Goal: Entertainment & Leisure: Consume media (video, audio)

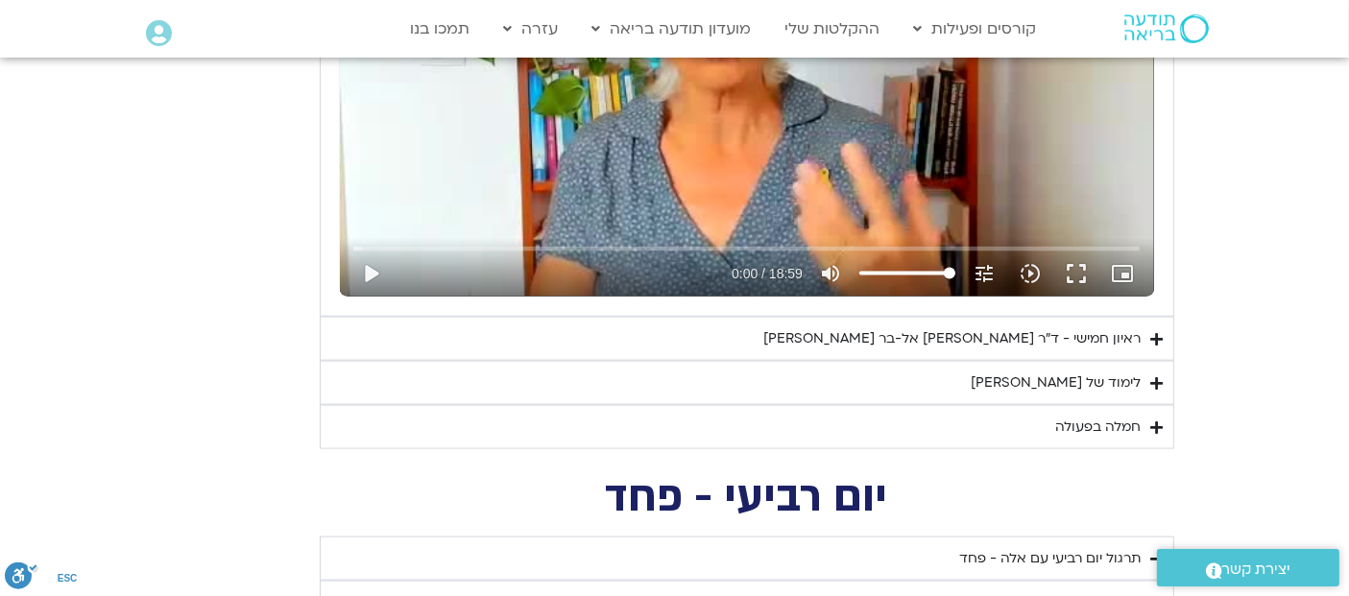
scroll to position [2619, 0]
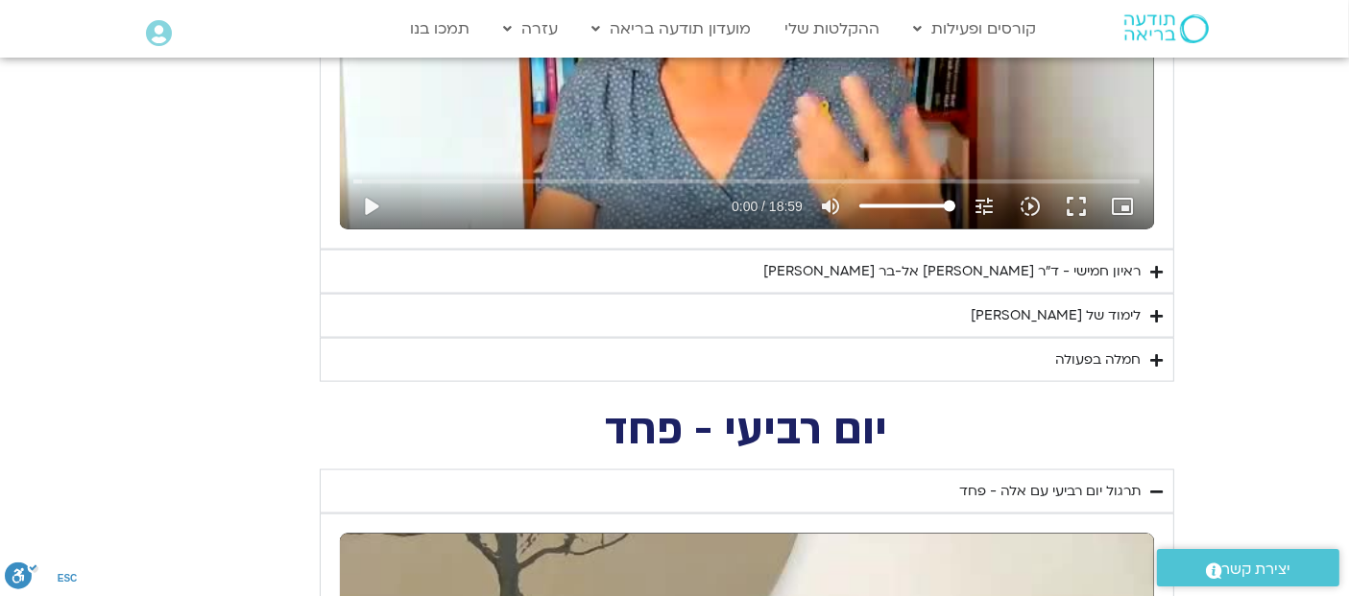
click at [1157, 271] on icon "Accordion. Open links with Enter or Space, close with Escape, and navigate with…" at bounding box center [1157, 272] width 12 height 14
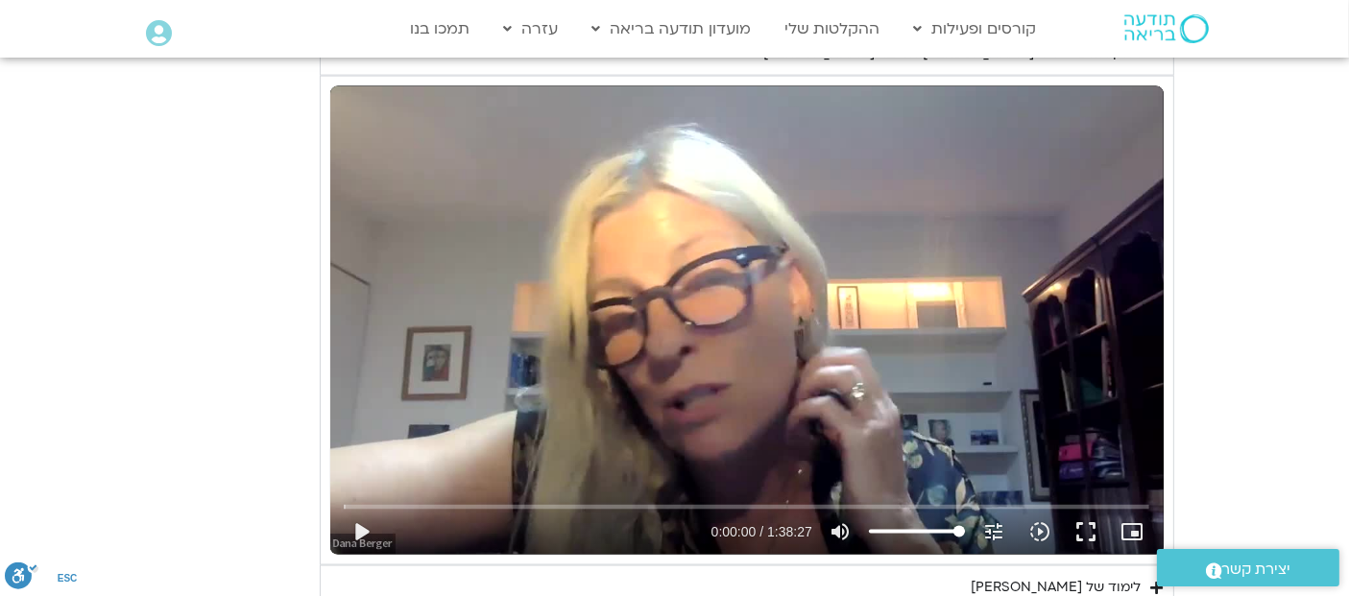
scroll to position [2849, 0]
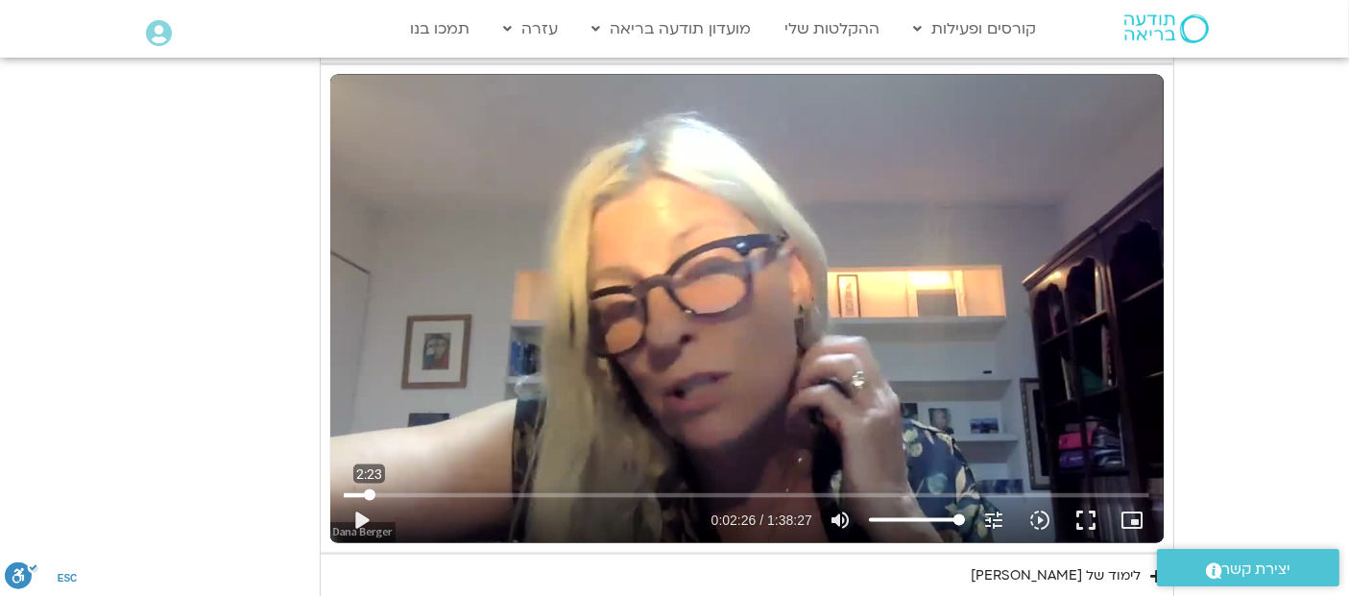
click at [369, 490] on input "البحث بالتمرير" at bounding box center [747, 496] width 806 height 12
click at [384, 490] on input "البحث بالتمرير" at bounding box center [747, 496] width 806 height 12
click at [362, 512] on button "play_arrow" at bounding box center [361, 520] width 46 height 46
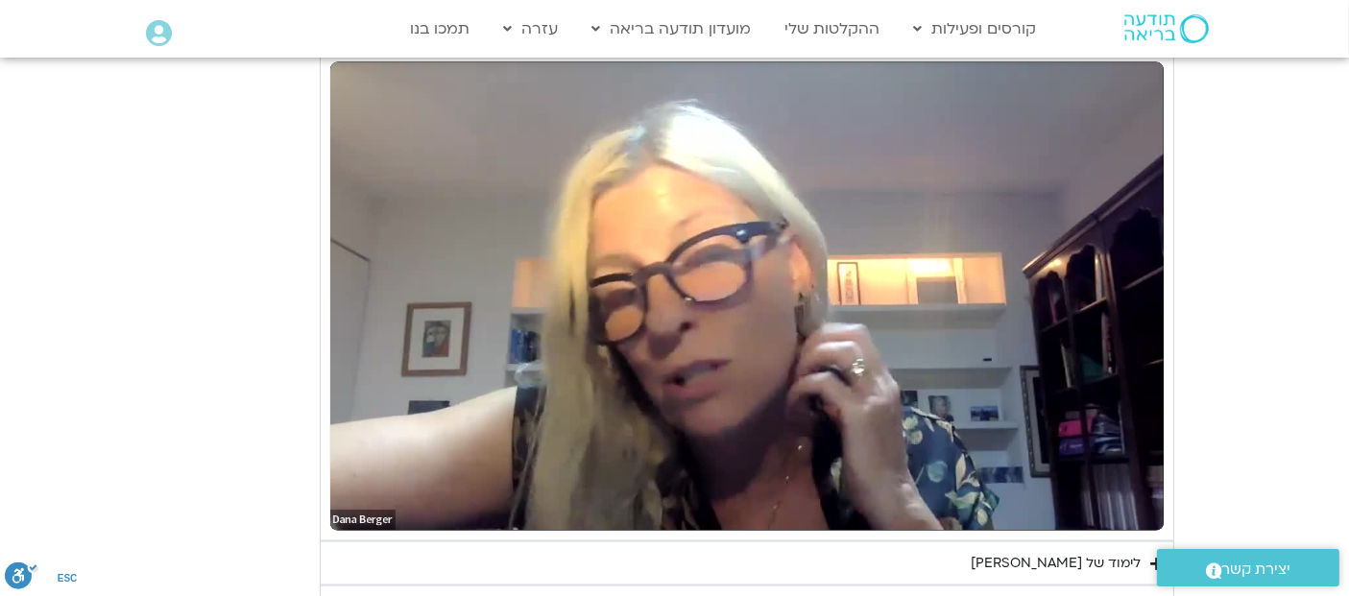
scroll to position [2873, 0]
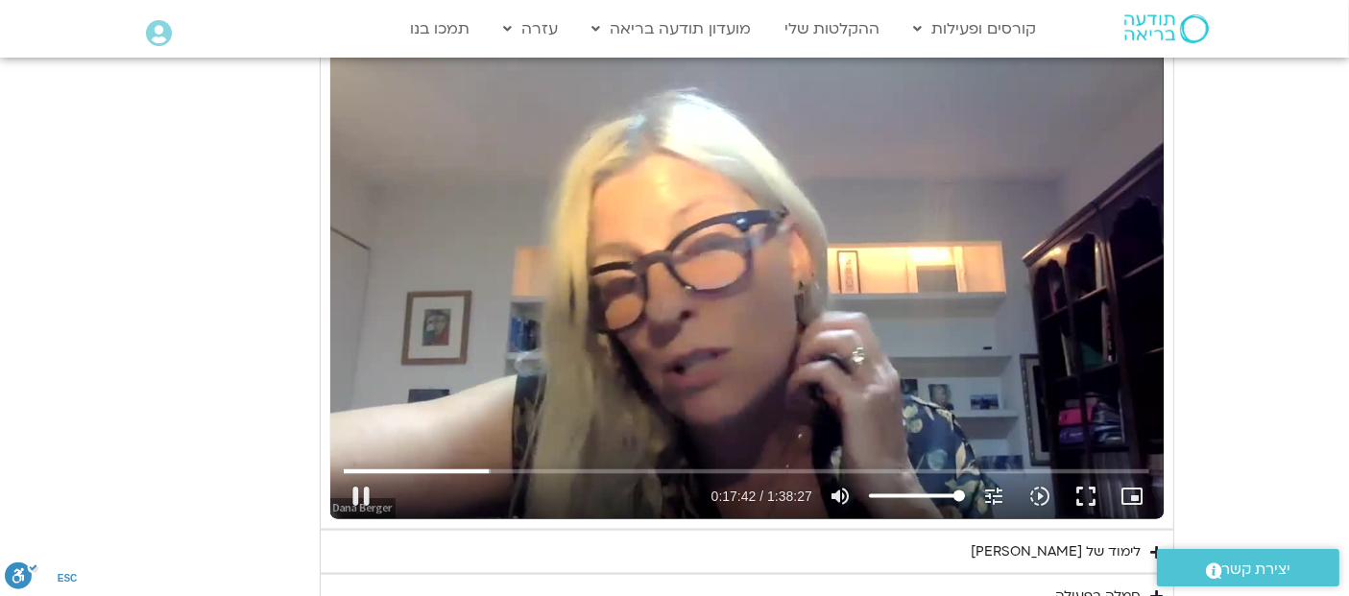
click at [749, 242] on div "تخطّي الإعلان 4:10 pause 0:17:42 / 1:38:27 volume_up كتم الصوت tune درجة الدقة …" at bounding box center [746, 285] width 833 height 469
click at [644, 278] on div "تخطّي الإعلان 4:10 play_arrow 0:17:42 / 1:38:27 volume_up كتم الصوت tune درجة ا…" at bounding box center [746, 285] width 833 height 469
click at [994, 489] on icon "tune" at bounding box center [993, 496] width 23 height 23
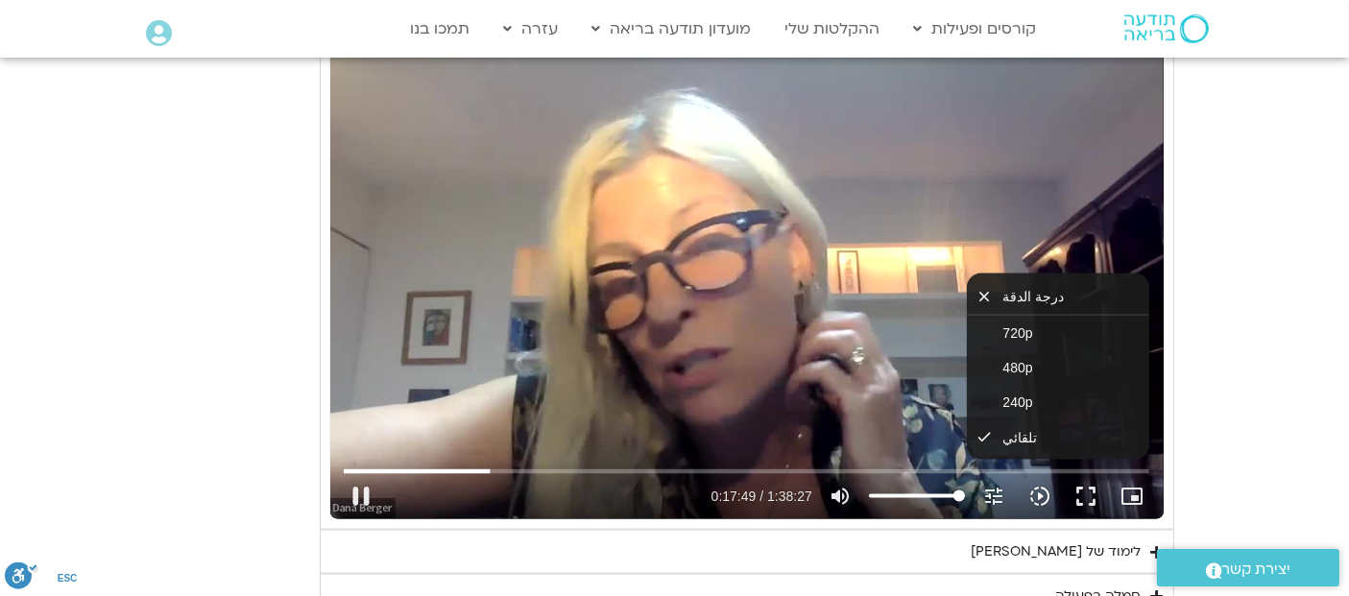
click at [1041, 490] on icon "slow_motion_video" at bounding box center [1039, 496] width 23 height 23
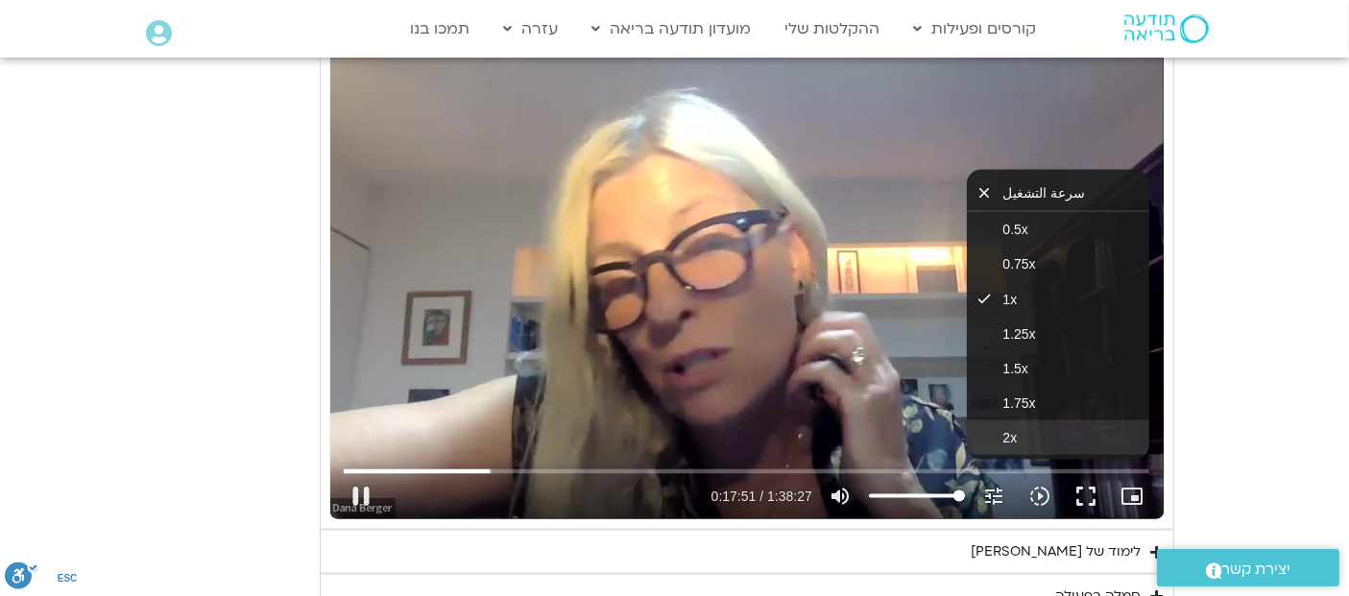
click at [1003, 430] on span "2x" at bounding box center [1010, 437] width 14 height 15
click at [515, 183] on div "تخطّي الإعلان 1:23:19 pause 0:18:04 / 1:38:27 volume_up كتم الصوت tune درجة الد…" at bounding box center [746, 285] width 833 height 469
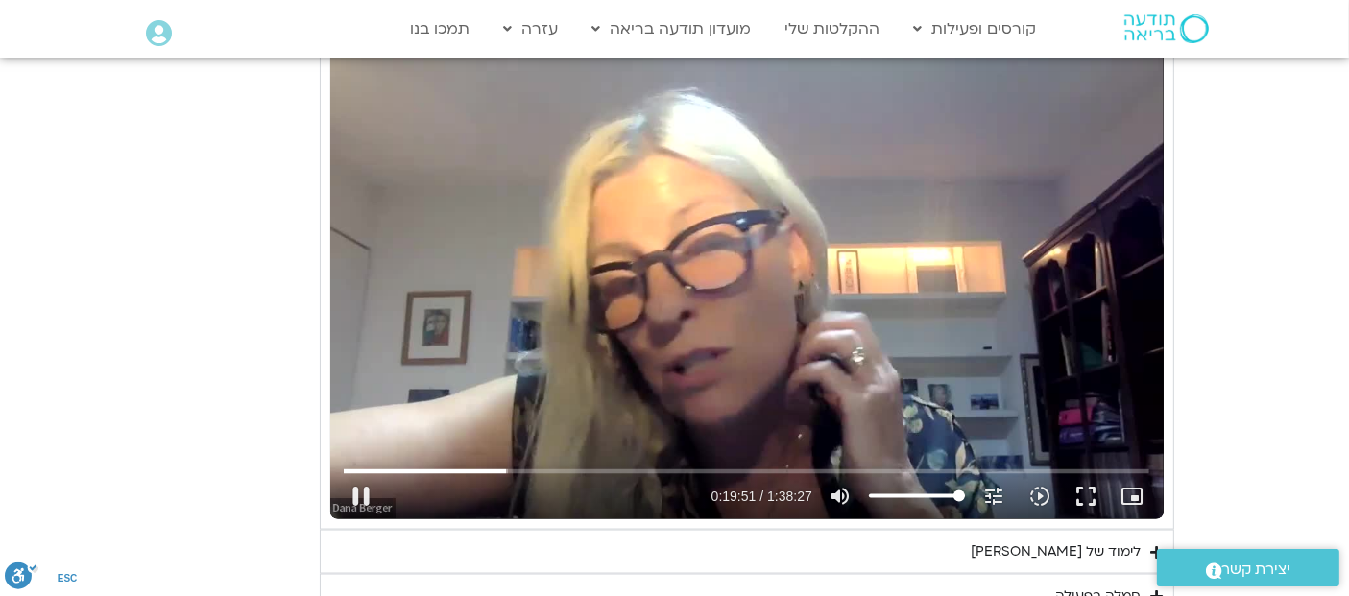
click at [875, 265] on div "تخطّي الإعلان 1:15:21 pause 0:19:51 / 1:38:27 volume_up كتم الصوت tune درجة الد…" at bounding box center [746, 285] width 833 height 469
click at [672, 253] on div "تخطّي الإعلان 1:15:21 play_arrow 0:19:51 / 1:38:27 volume_up كتم الصوت tune درج…" at bounding box center [746, 285] width 833 height 469
click at [567, 338] on div "تخطّي الإعلان 1:15:21 pause 0:21:05 / 1:38:27 volume_up كتم الصوت tune درجة الد…" at bounding box center [746, 285] width 833 height 469
click at [529, 363] on div "تخطّي الإعلان 1:15:21 play_arrow 0:21:05 / 1:38:27 volume_up كتم الصوت tune درج…" at bounding box center [746, 285] width 833 height 469
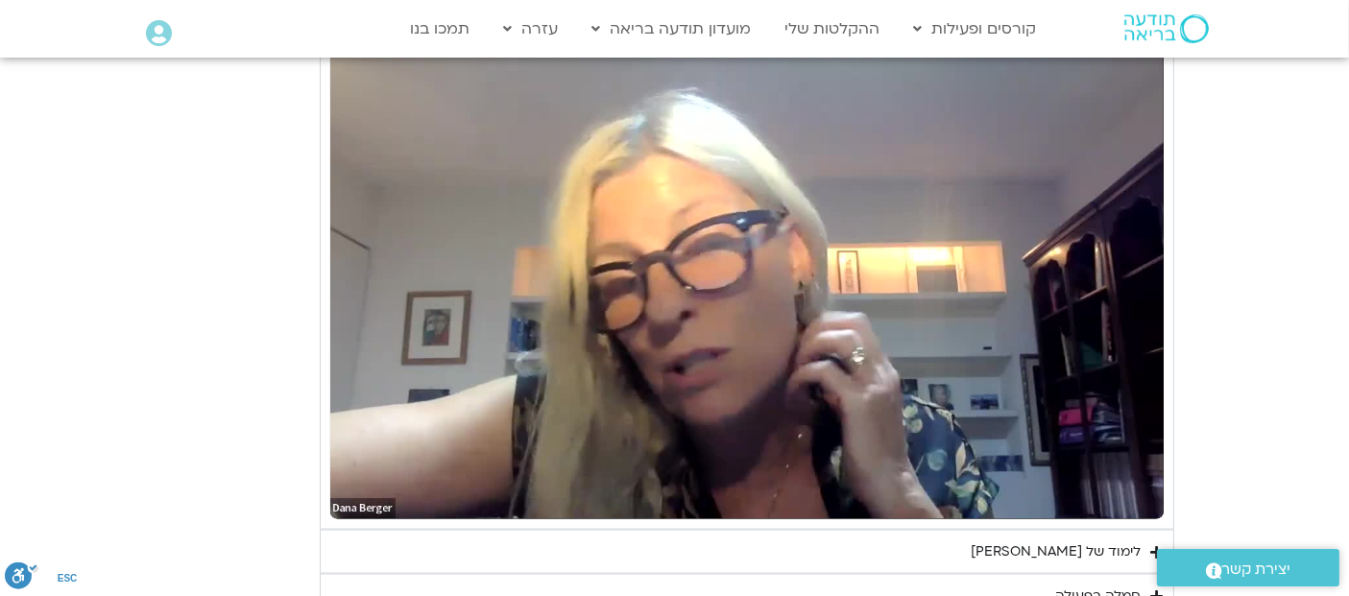
click at [529, 363] on div "تخطّي الإعلان 1:15:21 pause 0:21:10 / 1:38:27 volume_up كتم الصوت tune درجة الد…" at bounding box center [746, 285] width 833 height 469
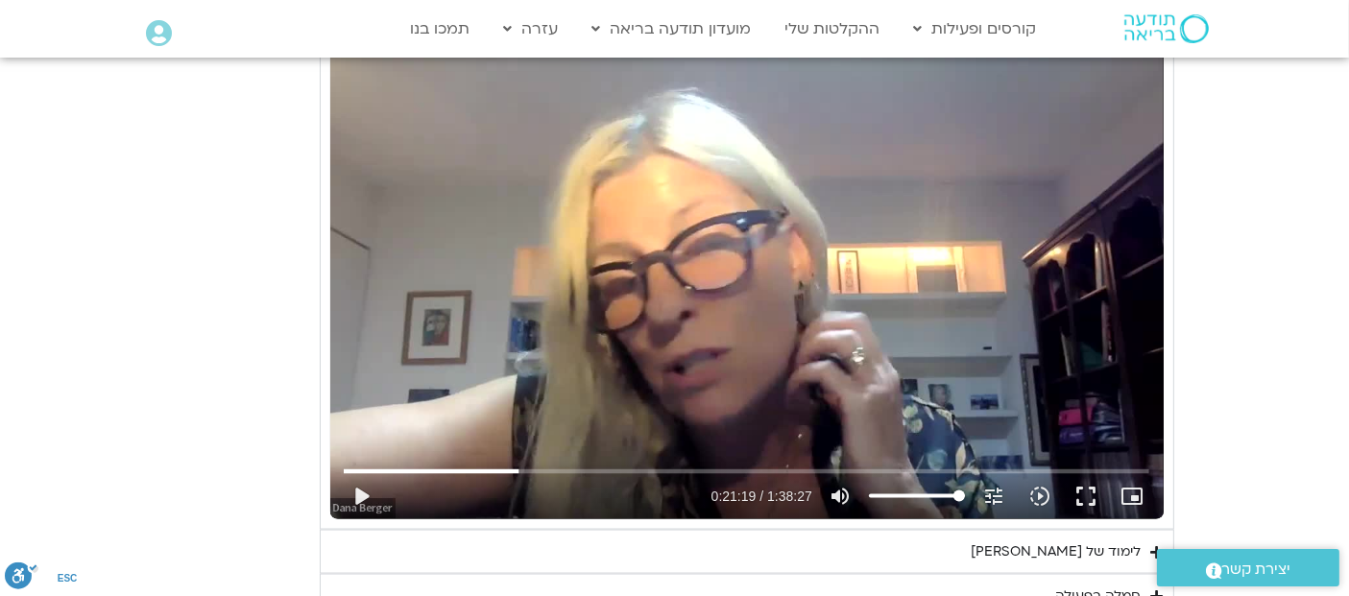
click at [529, 363] on div "تخطّي الإعلان 1:15:21 play_arrow 0:21:19 / 1:38:27 volume_up كتم الصوت tune درج…" at bounding box center [746, 285] width 833 height 469
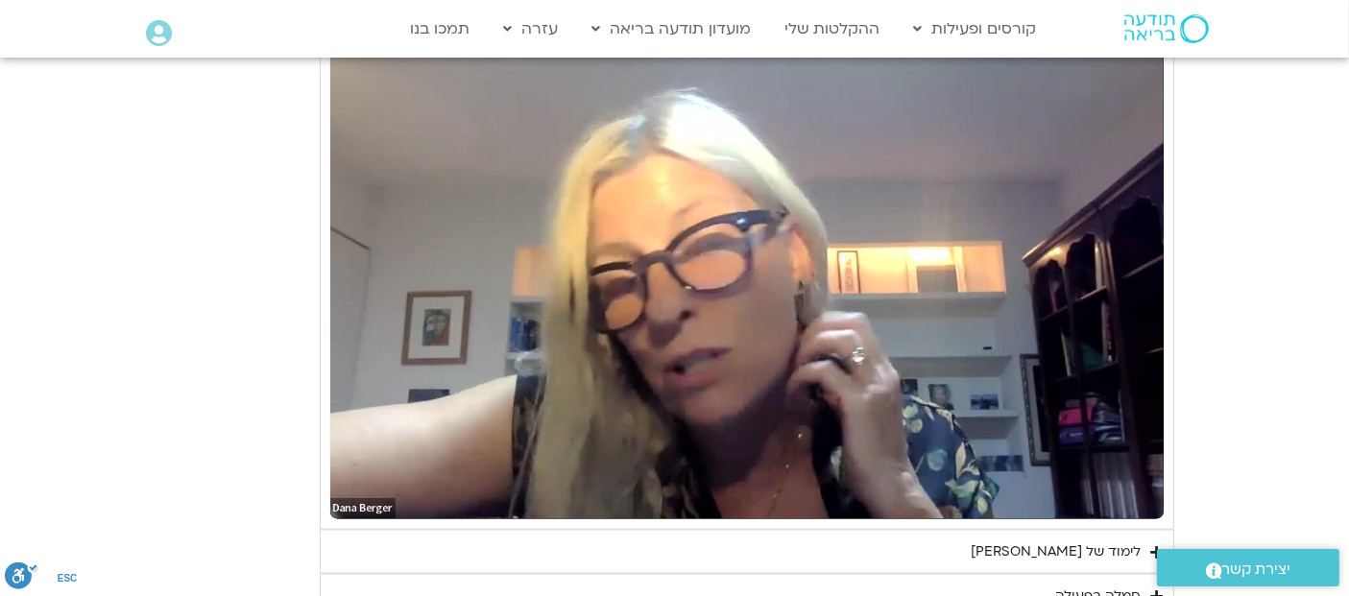
click at [529, 363] on div "تخطّي الإعلان 1:15:21 pause 0:21:19 / 1:38:27 volume_up كتم الصوت tune درجة الد…" at bounding box center [746, 285] width 833 height 469
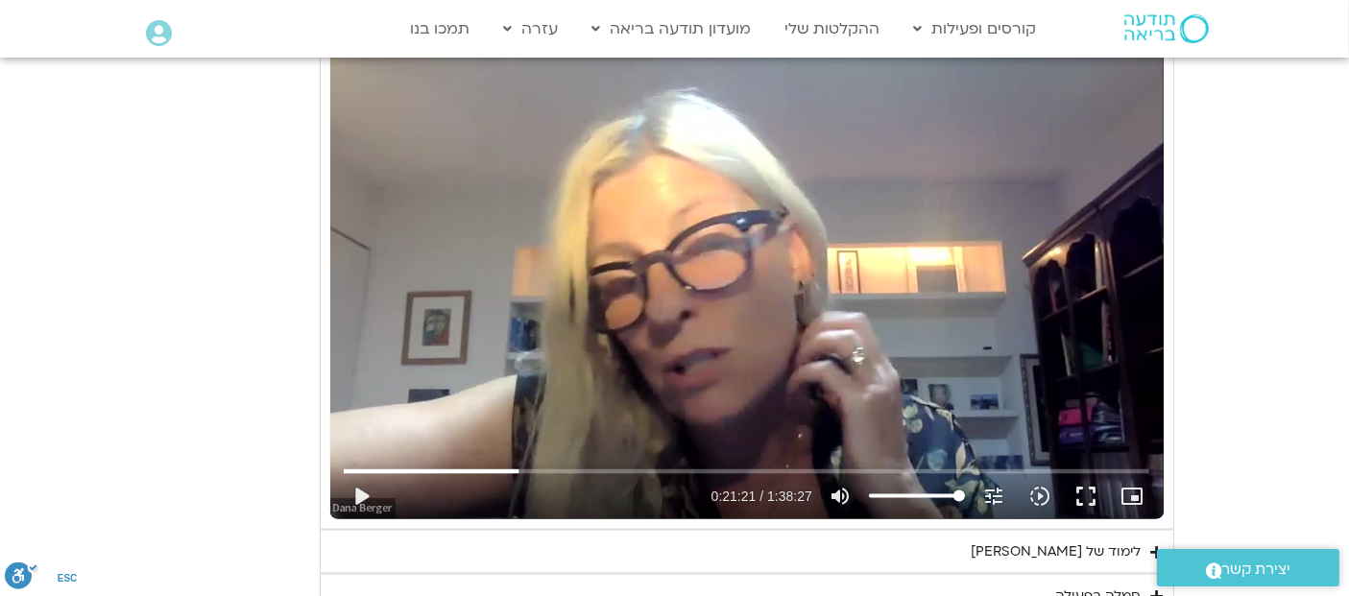
click at [529, 363] on div "تخطّي الإعلان 1:15:21 play_arrow 0:21:21 / 1:38:27 volume_up كتم الصوت tune درج…" at bounding box center [746, 285] width 833 height 469
click at [550, 190] on div "تخطّي الإعلان 1:15:21 pause 0:21:23 / 1:38:27 volume_up كتم الصوت tune درجة الد…" at bounding box center [746, 285] width 833 height 469
type input "1283.948648"
